Goal: Transaction & Acquisition: Download file/media

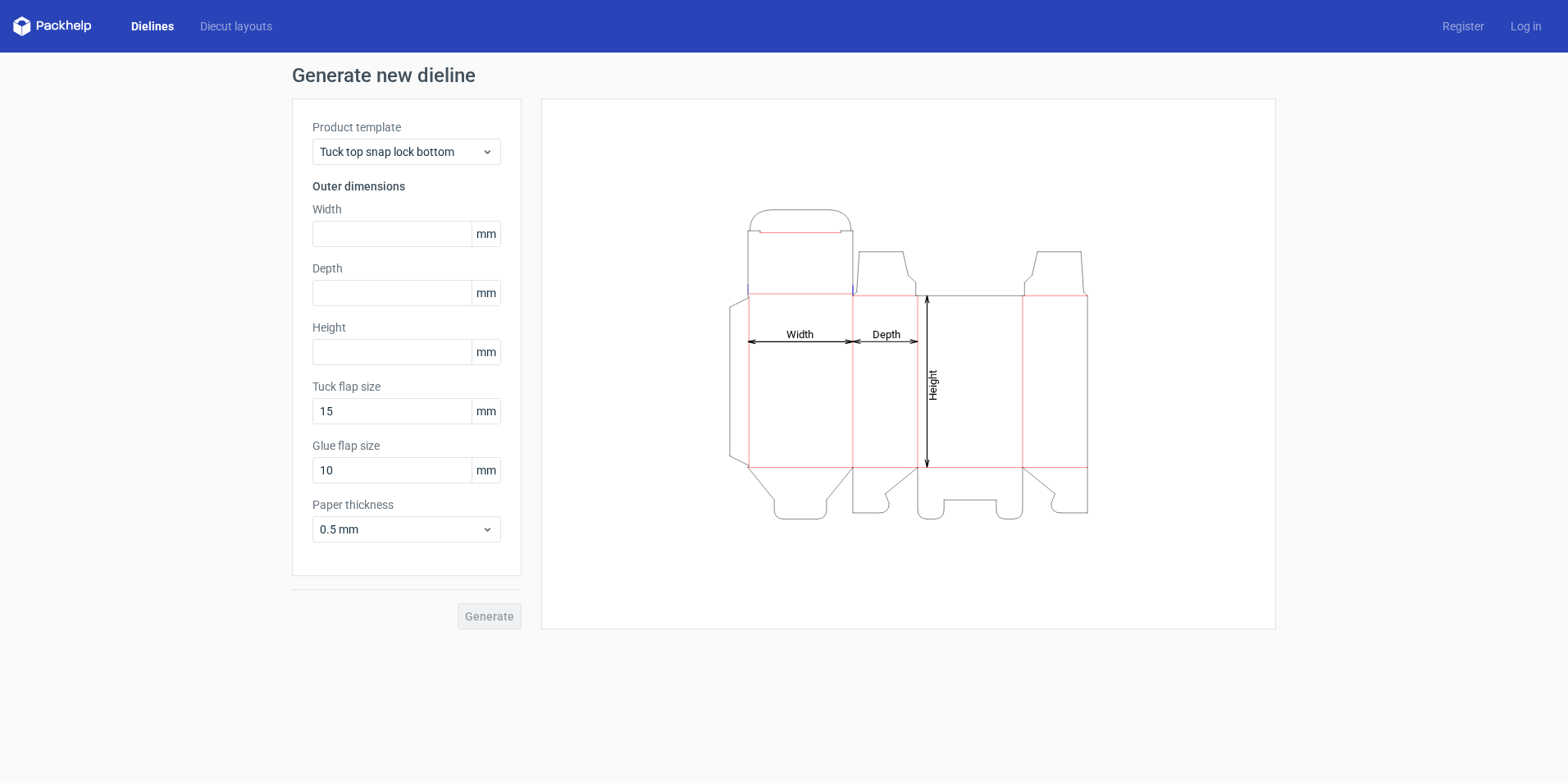
click at [152, 25] on link "Dielines" at bounding box center [153, 26] width 69 height 16
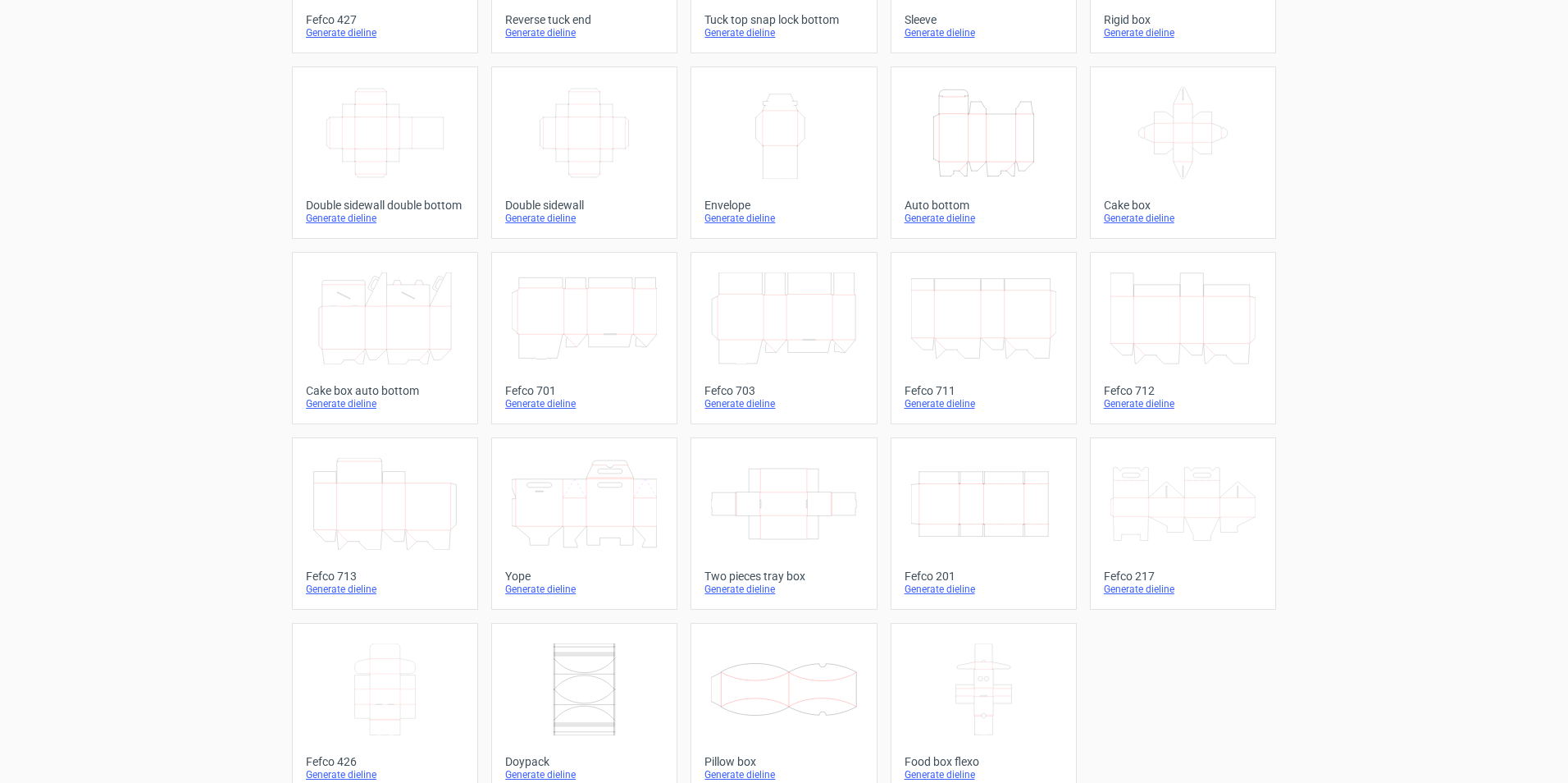
scroll to position [243, 0]
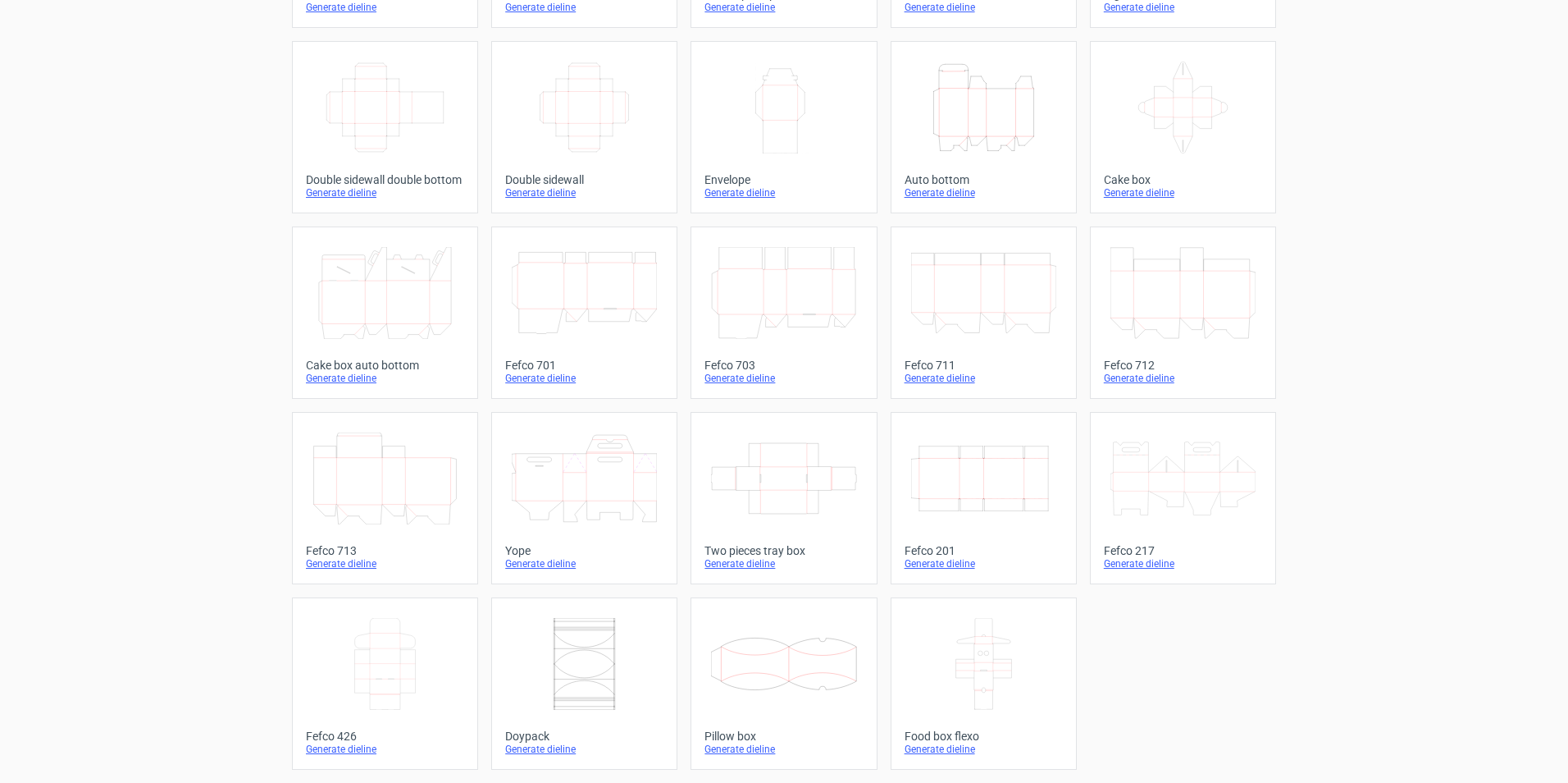
click at [420, 288] on icon at bounding box center [385, 292] width 146 height 92
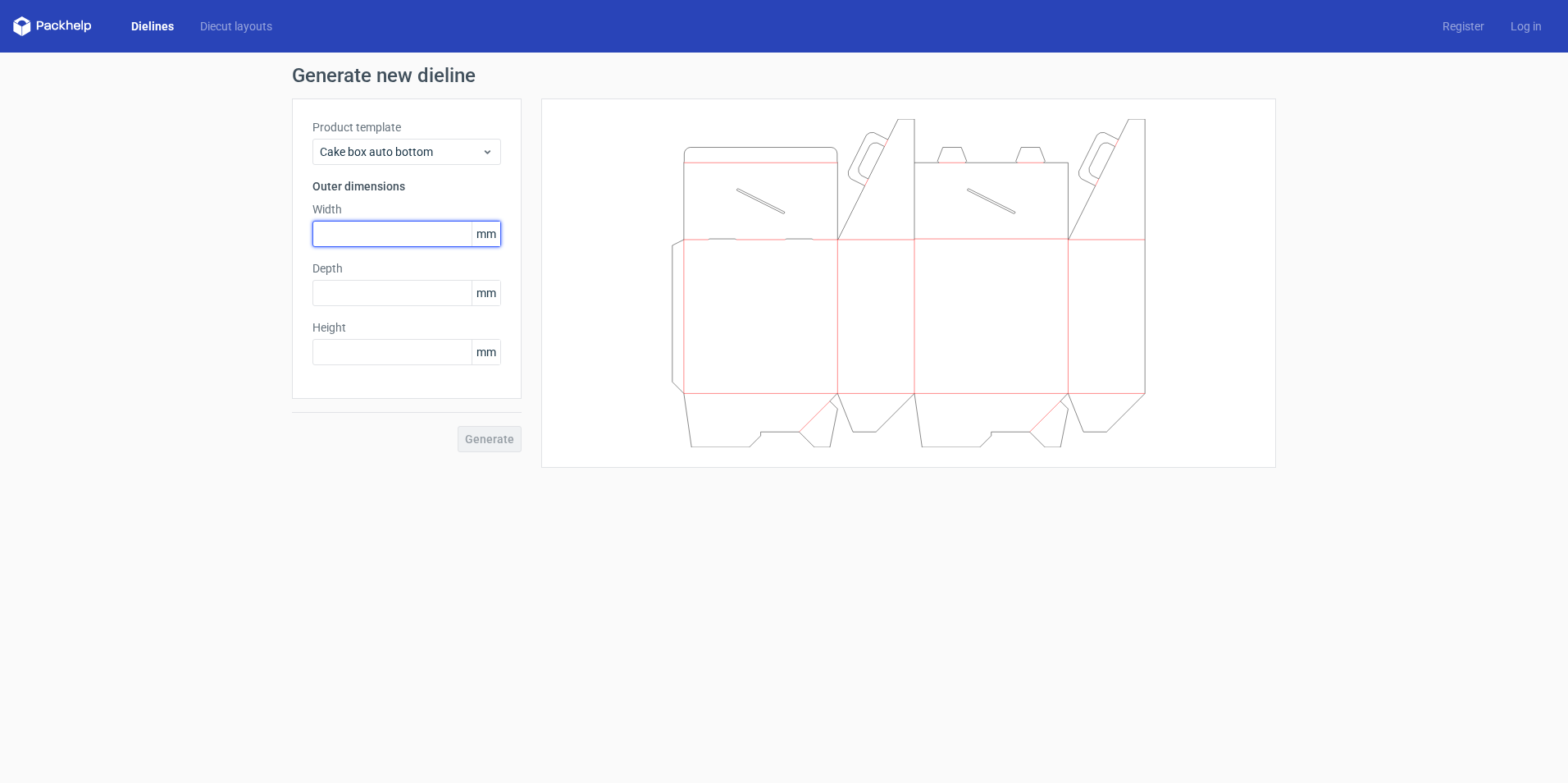
click at [385, 231] on input "text" at bounding box center [406, 233] width 188 height 26
type input "170"
type input "35"
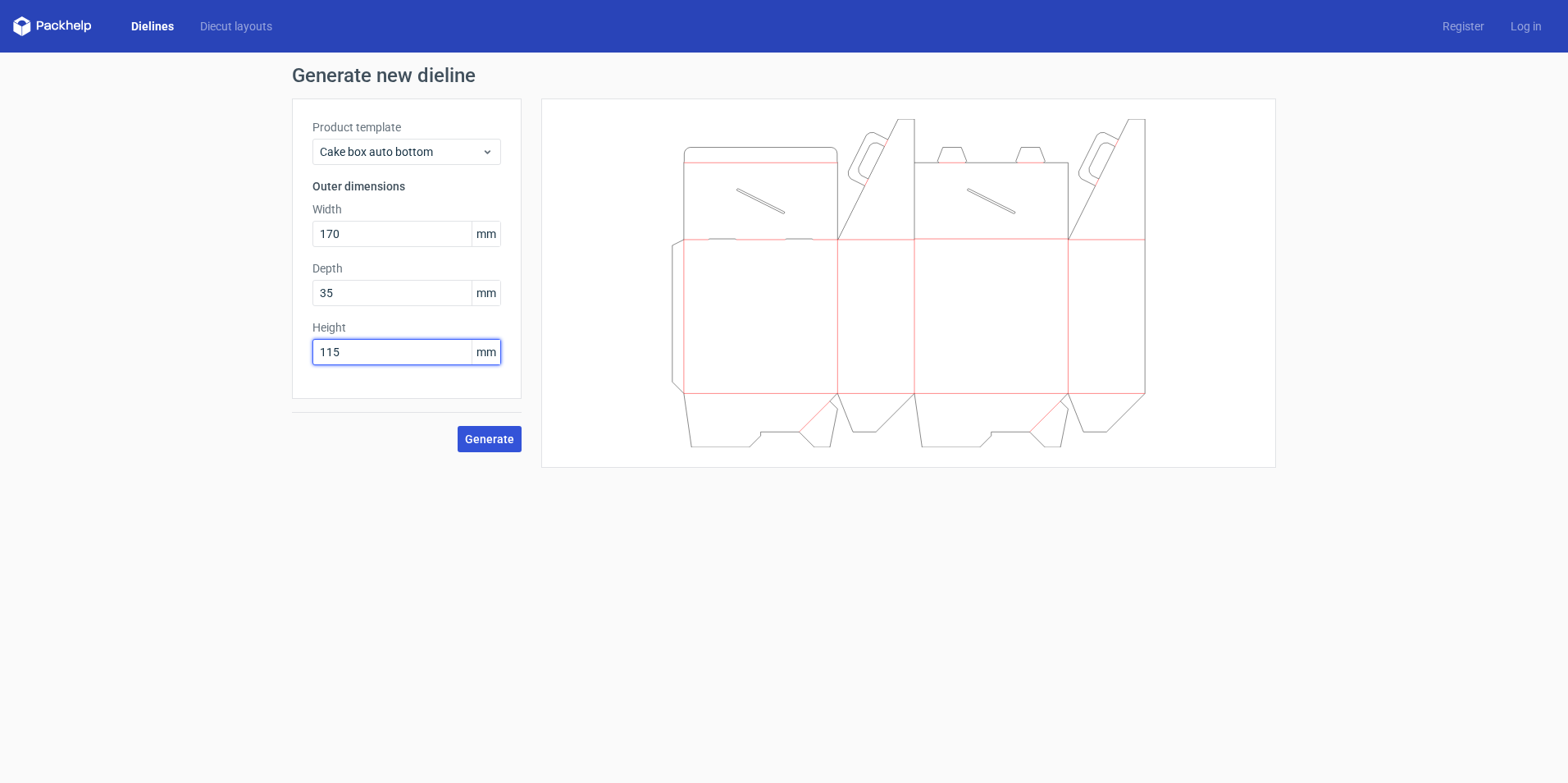
type input "115"
drag, startPoint x: 485, startPoint y: 444, endPoint x: 475, endPoint y: 444, distance: 10.0
click at [485, 444] on button "Generate" at bounding box center [490, 439] width 64 height 26
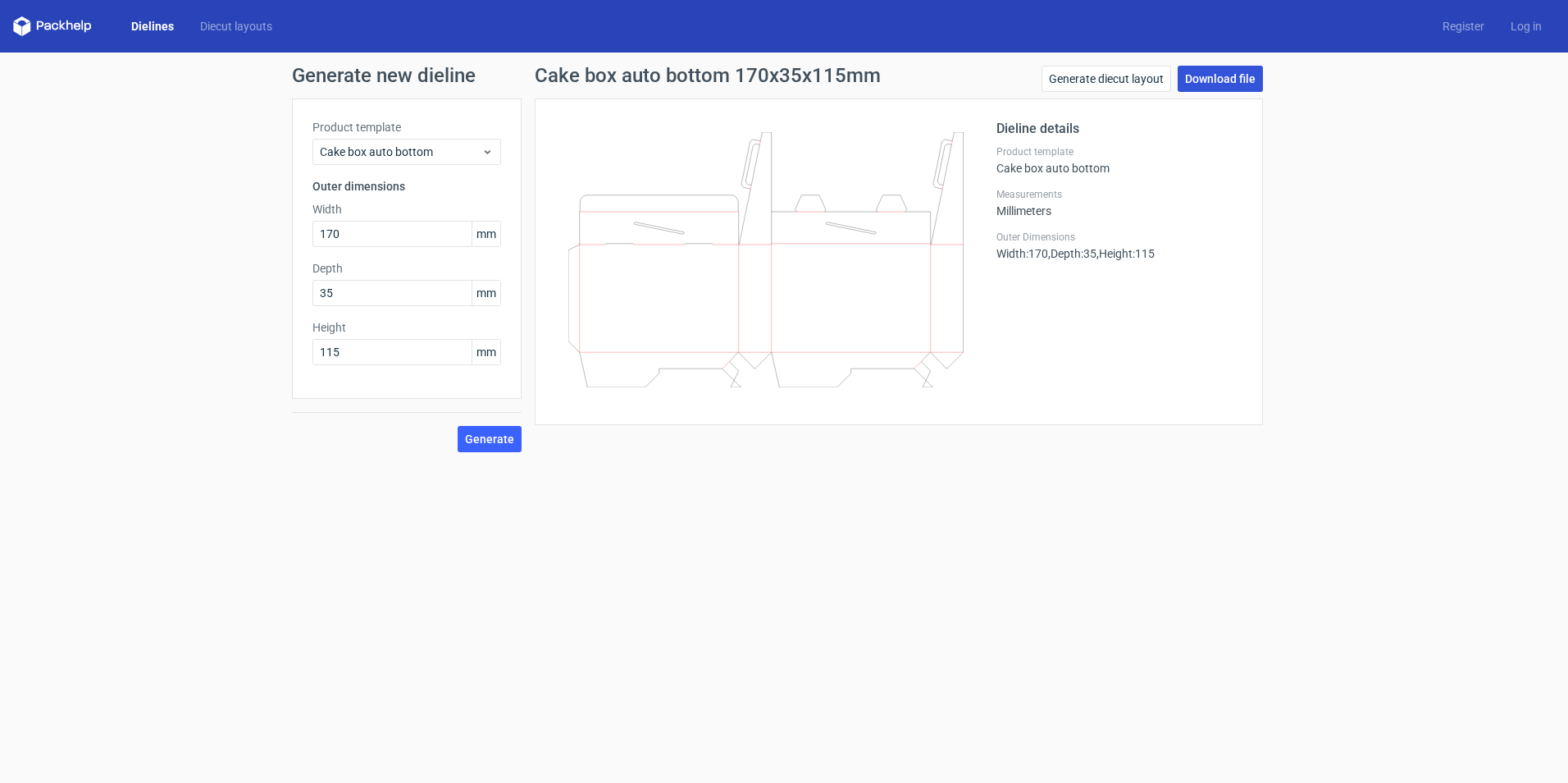
click at [1223, 84] on link "Download file" at bounding box center [1220, 78] width 86 height 26
click at [149, 25] on link "Dielines" at bounding box center [153, 26] width 69 height 16
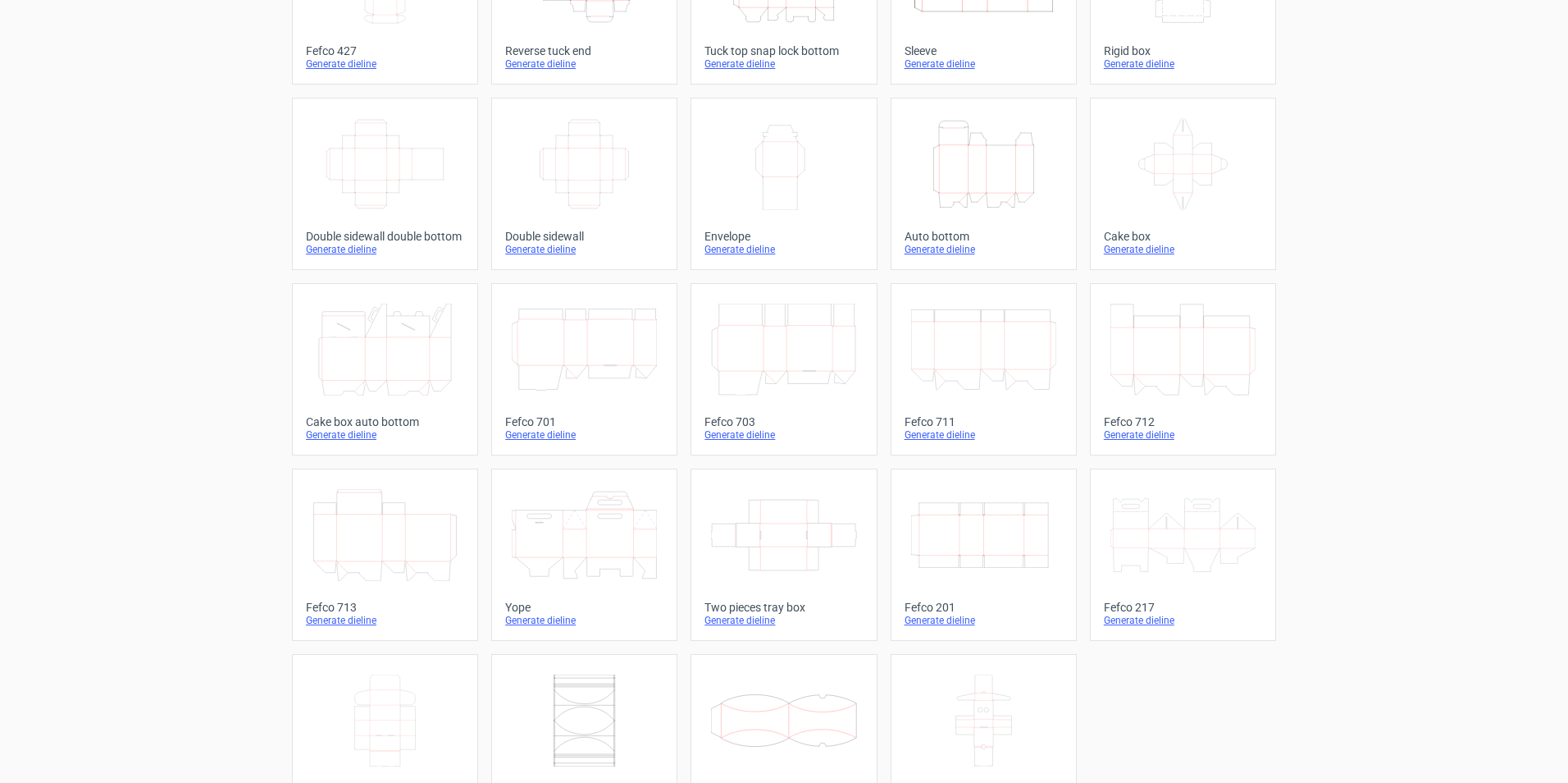
scroll to position [243, 0]
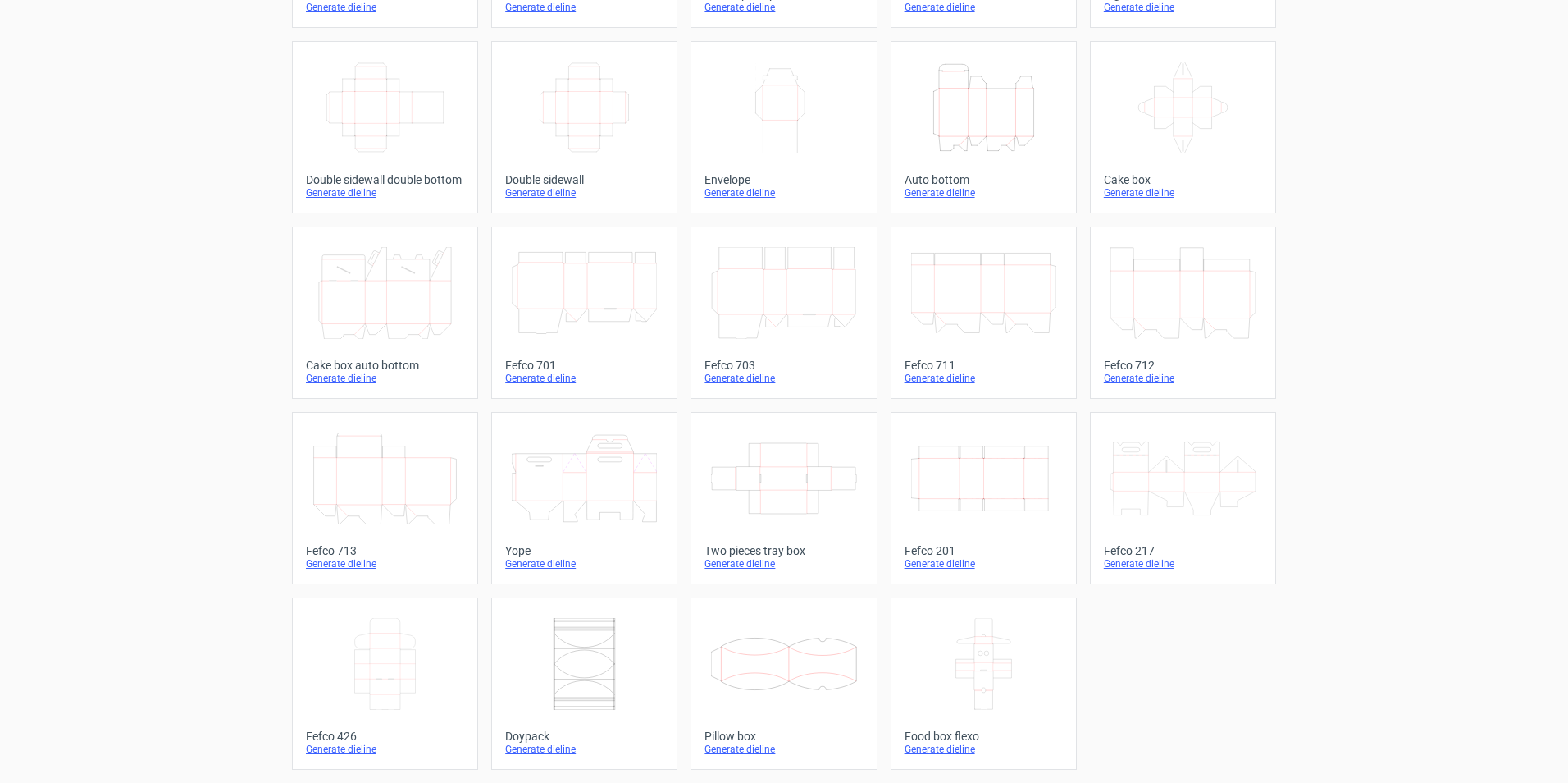
click at [1179, 480] on icon at bounding box center [1183, 478] width 146 height 92
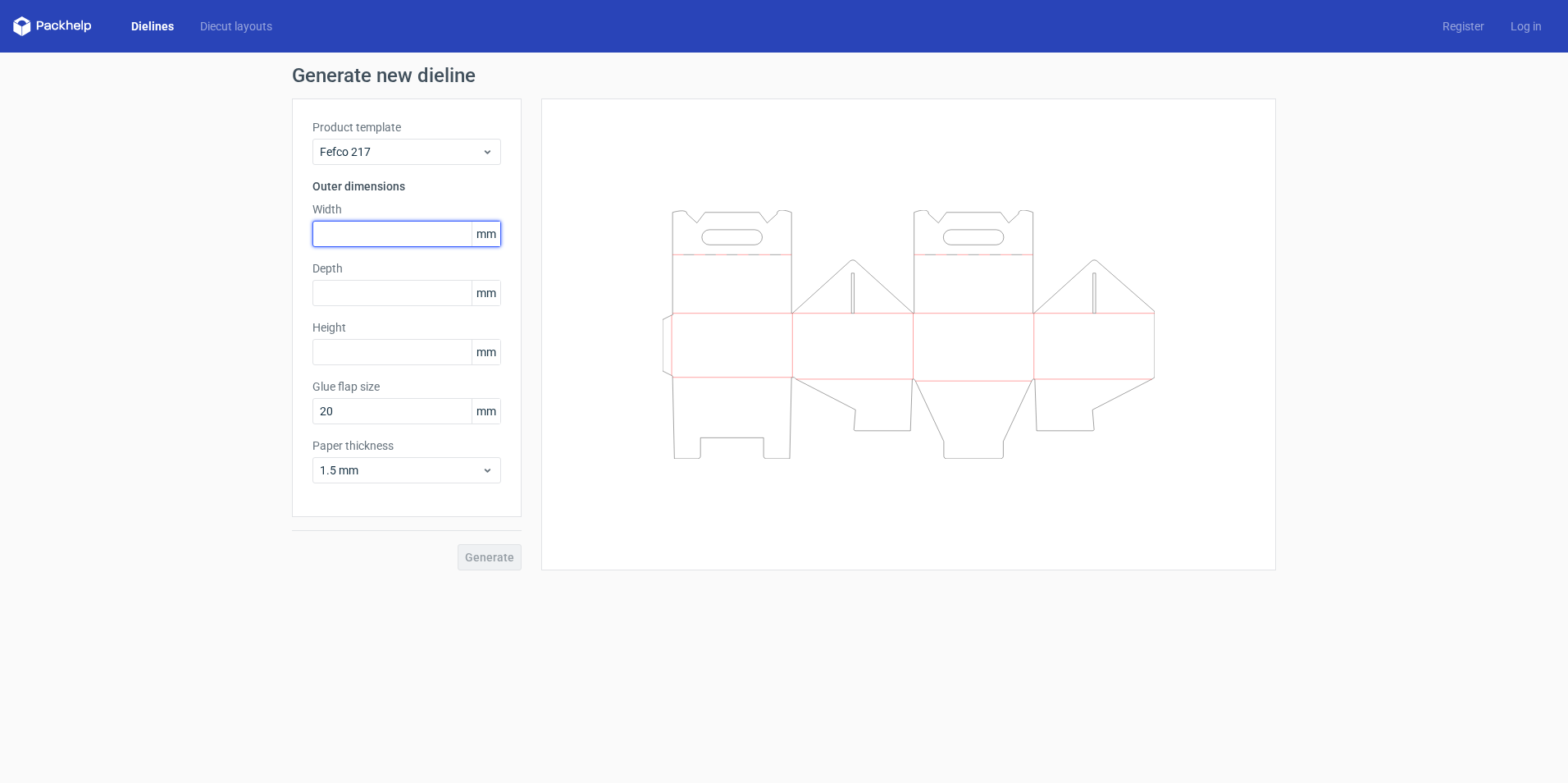
drag, startPoint x: 356, startPoint y: 235, endPoint x: 369, endPoint y: 235, distance: 13.0
click at [356, 235] on input "text" at bounding box center [406, 233] width 188 height 26
type input "170"
type input "35"
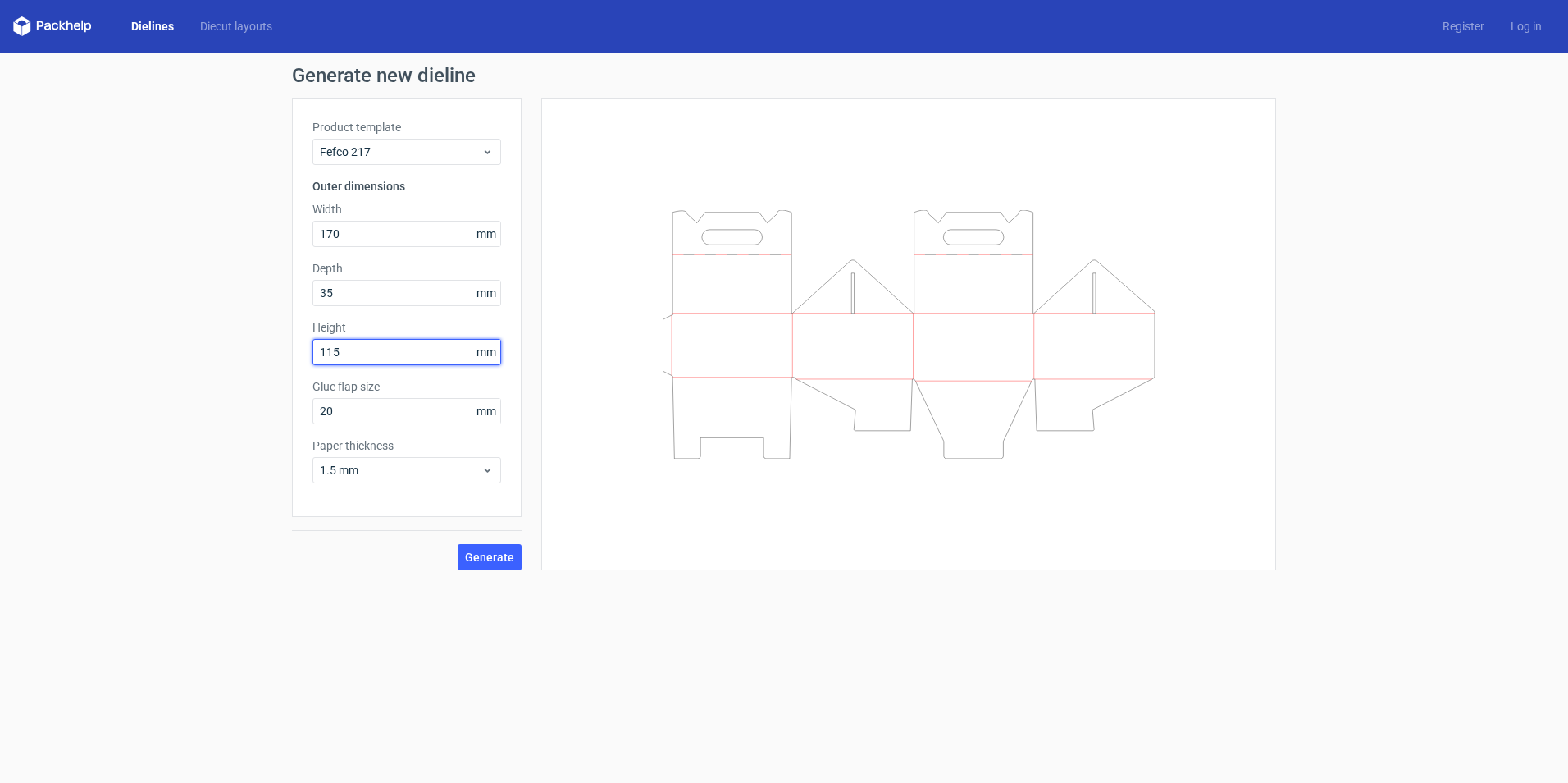
type input "115"
click at [492, 566] on button "Generate" at bounding box center [490, 556] width 64 height 26
